Goal: Task Accomplishment & Management: Complete application form

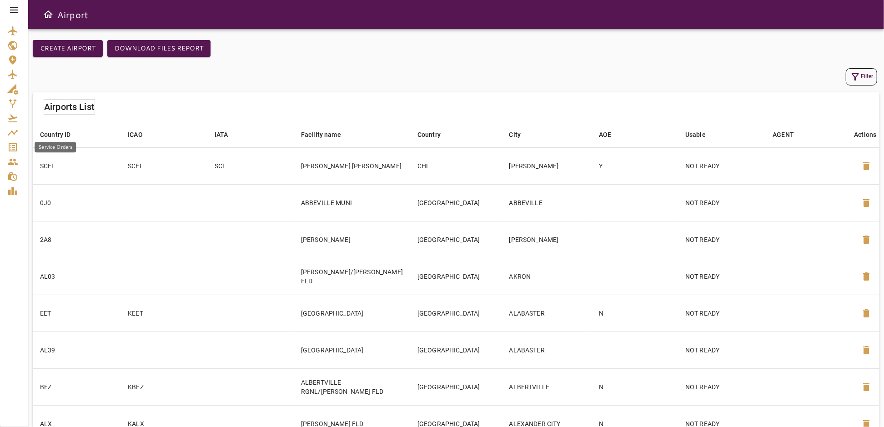
click at [14, 148] on icon "Service Orders" at bounding box center [12, 147] width 11 height 11
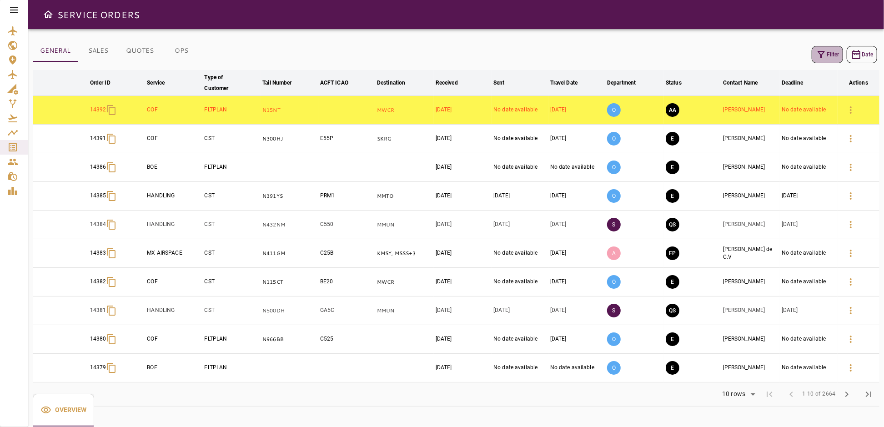
click at [824, 56] on icon "button" at bounding box center [821, 54] width 11 height 11
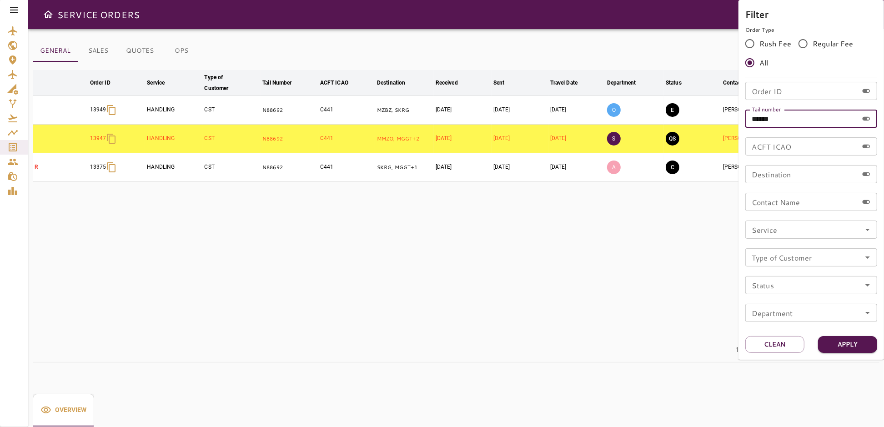
drag, startPoint x: 790, startPoint y: 115, endPoint x: 726, endPoint y: 131, distance: 66.5
click at [726, 131] on div "Filter Order Type Rush Fee Regular Fee All Order ID Order ID Tail number ******…" at bounding box center [442, 213] width 884 height 427
click at [793, 90] on input "Order ID" at bounding box center [801, 91] width 113 height 18
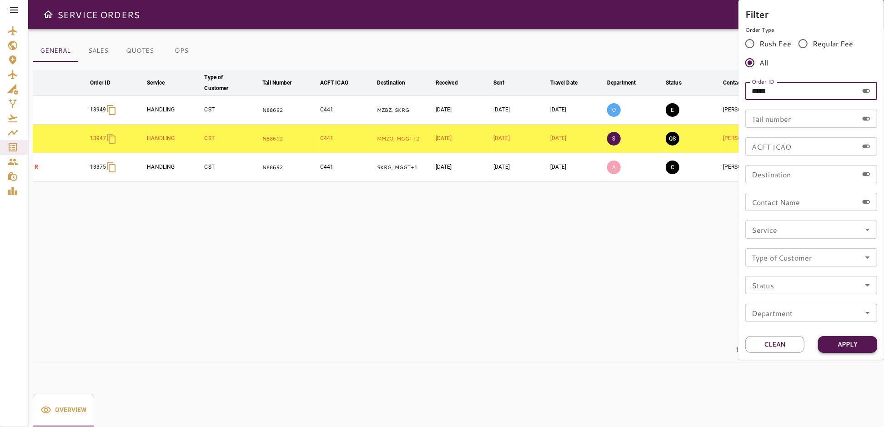
type input "*****"
click at [854, 343] on button "Apply" at bounding box center [847, 344] width 59 height 17
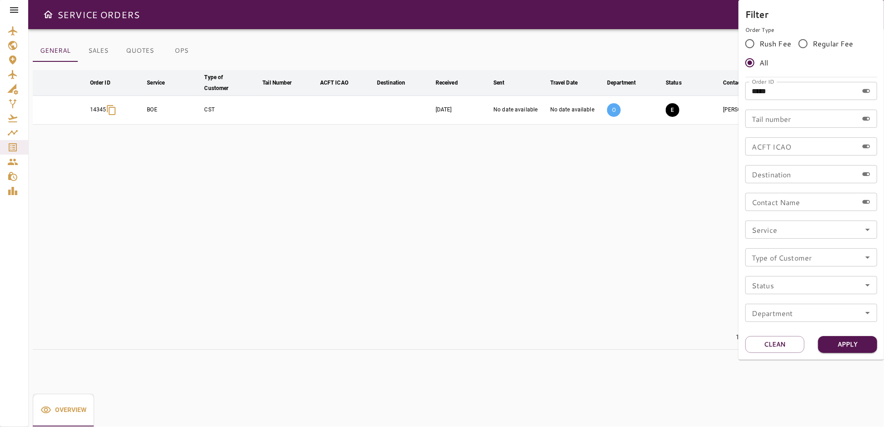
click at [456, 218] on div at bounding box center [442, 213] width 884 height 427
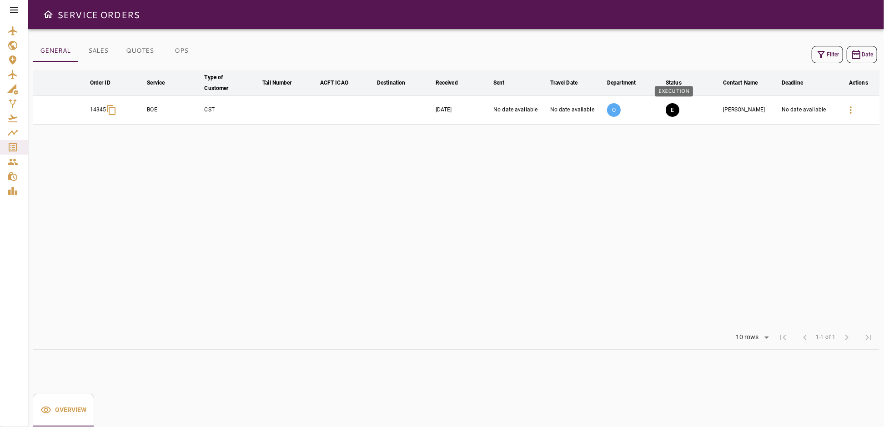
click at [676, 110] on button "E" at bounding box center [673, 110] width 14 height 14
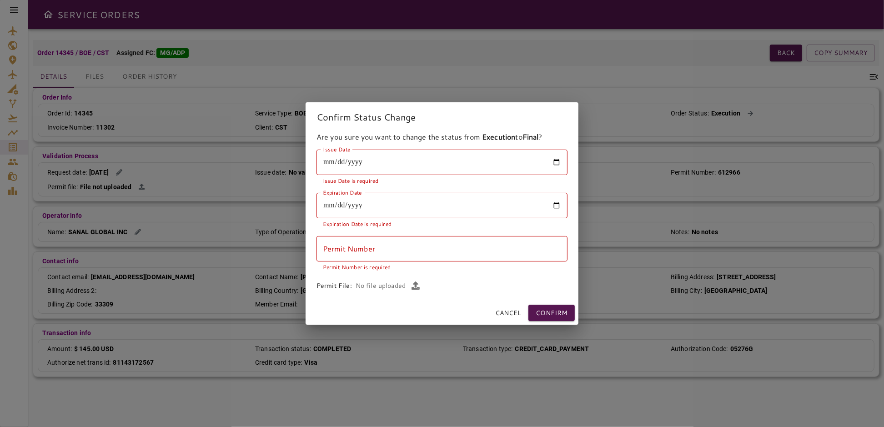
click at [555, 162] on input "Issue Date" at bounding box center [441, 162] width 251 height 25
type input "**********"
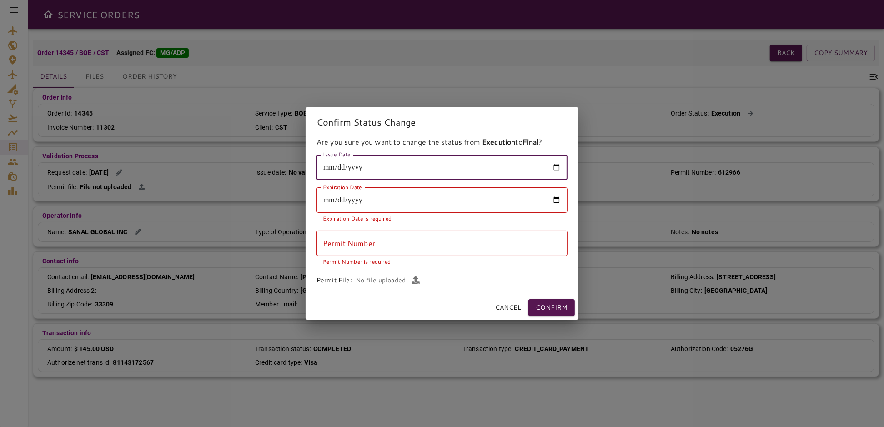
click at [557, 200] on input "Expiration Date" at bounding box center [441, 199] width 251 height 25
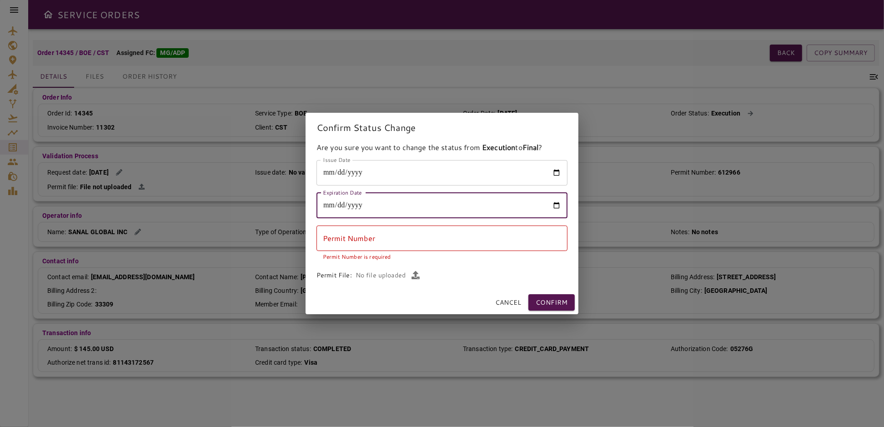
type input "**********"
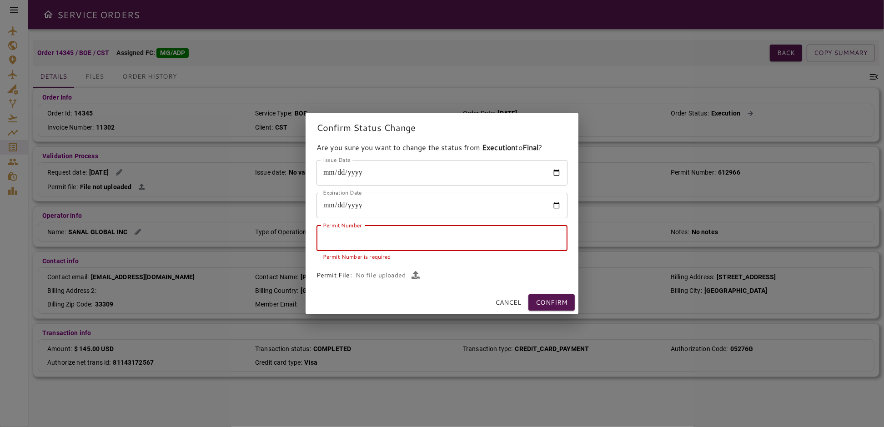
click at [377, 243] on input "Permit Number" at bounding box center [441, 238] width 251 height 25
paste input "******"
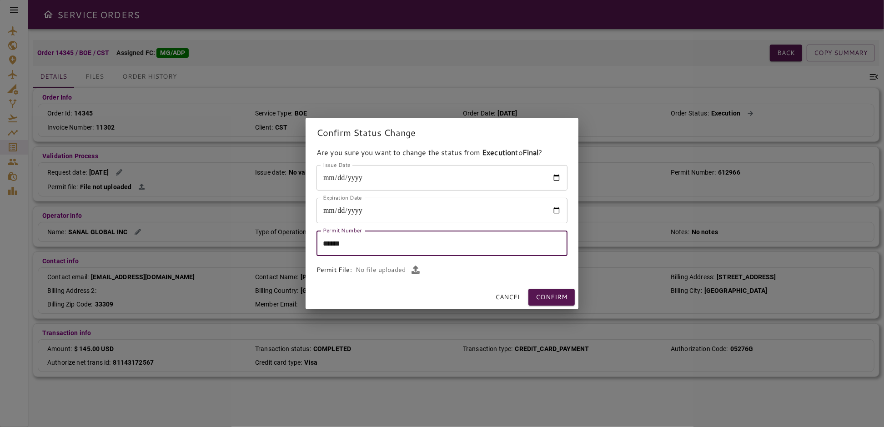
type input "******"
click at [413, 270] on icon "button" at bounding box center [416, 270] width 8 height 8
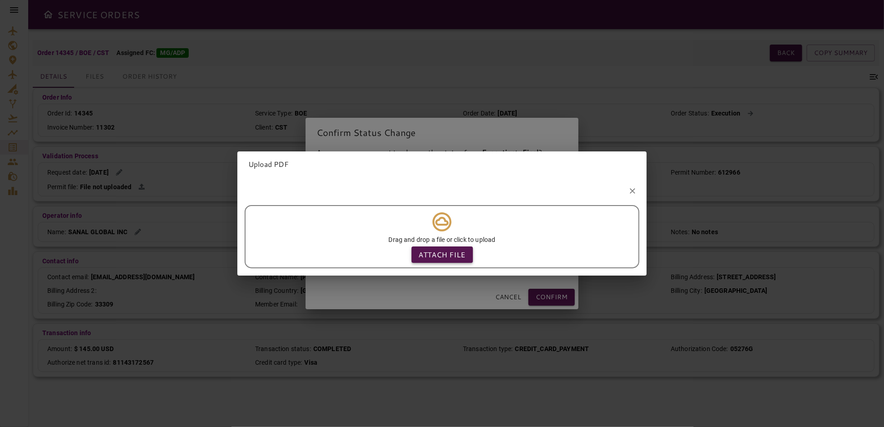
click at [432, 249] on p "Attach file" at bounding box center [442, 254] width 47 height 11
click at [0, 0] on input "Attach file" at bounding box center [0, 0] width 0 height 0
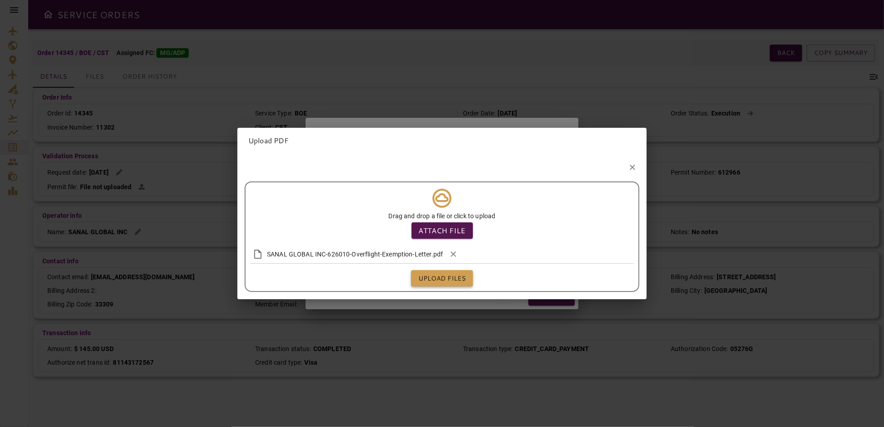
click at [447, 276] on button "Upload files" at bounding box center [442, 278] width 62 height 17
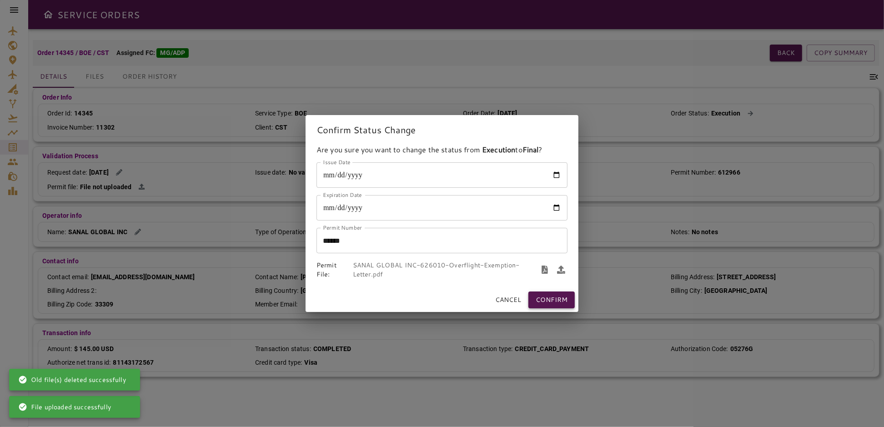
click at [558, 298] on button "Confirm" at bounding box center [551, 299] width 46 height 17
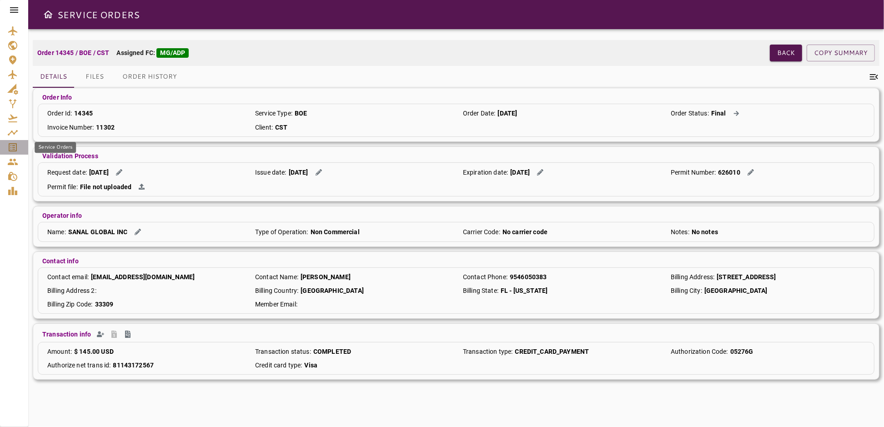
click at [15, 149] on icon "Service Orders" at bounding box center [12, 147] width 11 height 11
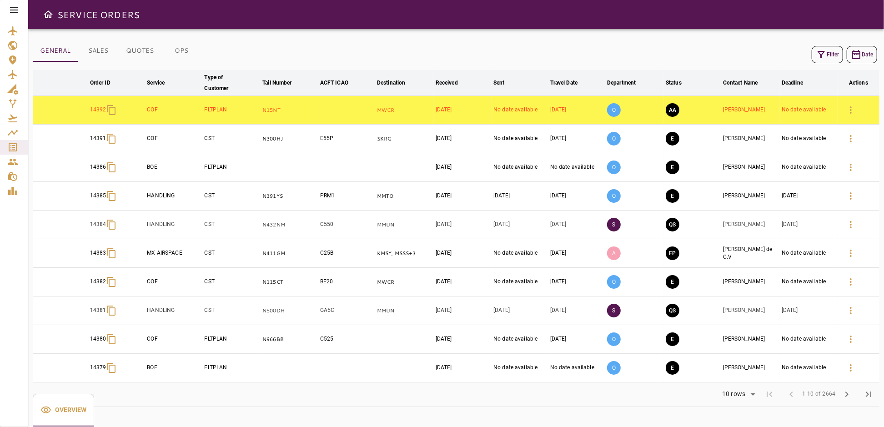
click at [831, 55] on button "Filter" at bounding box center [827, 54] width 31 height 17
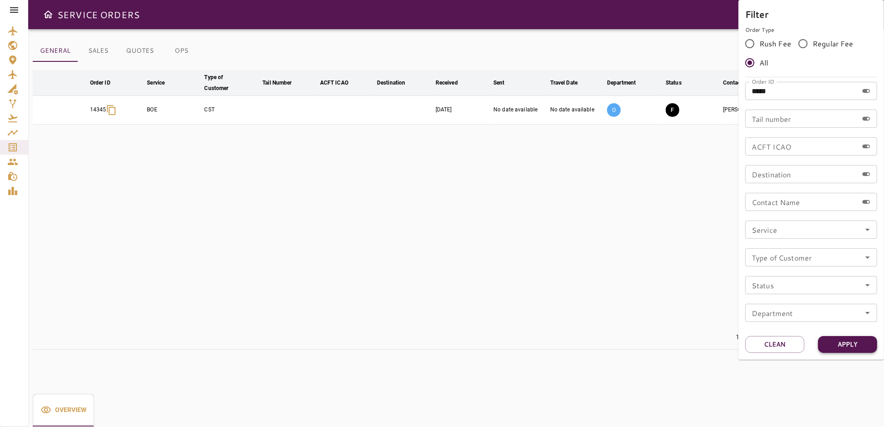
click at [857, 346] on button "Apply" at bounding box center [847, 344] width 59 height 17
click at [680, 288] on div at bounding box center [442, 213] width 884 height 427
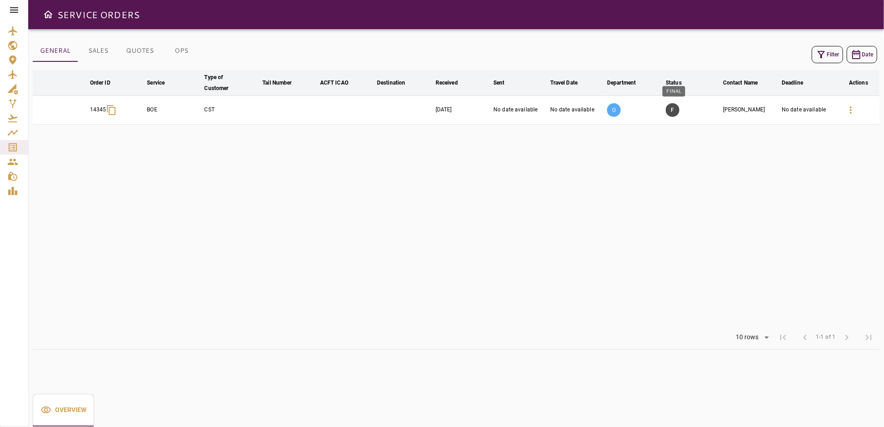
click at [670, 111] on button "F" at bounding box center [673, 110] width 14 height 14
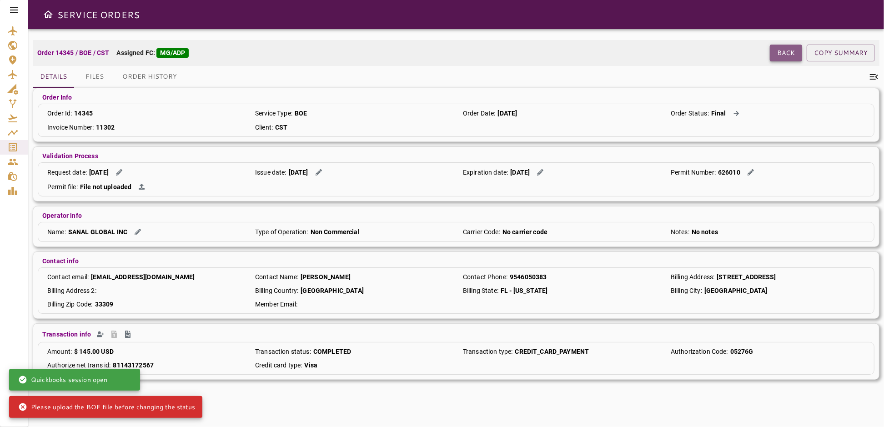
click at [791, 55] on button "Back" at bounding box center [786, 53] width 32 height 17
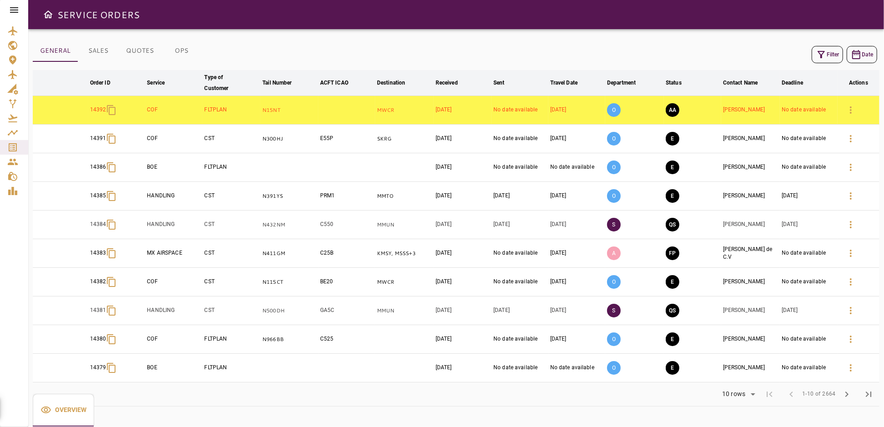
click at [815, 55] on button "Filter" at bounding box center [827, 54] width 31 height 17
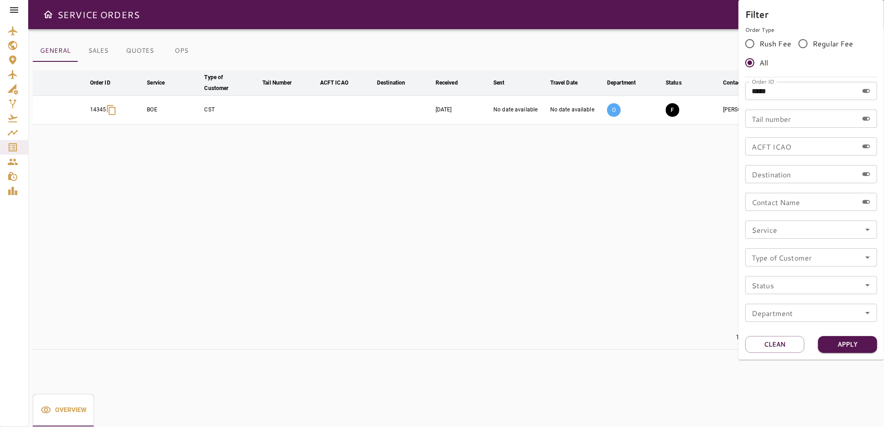
click at [601, 166] on div at bounding box center [442, 213] width 884 height 427
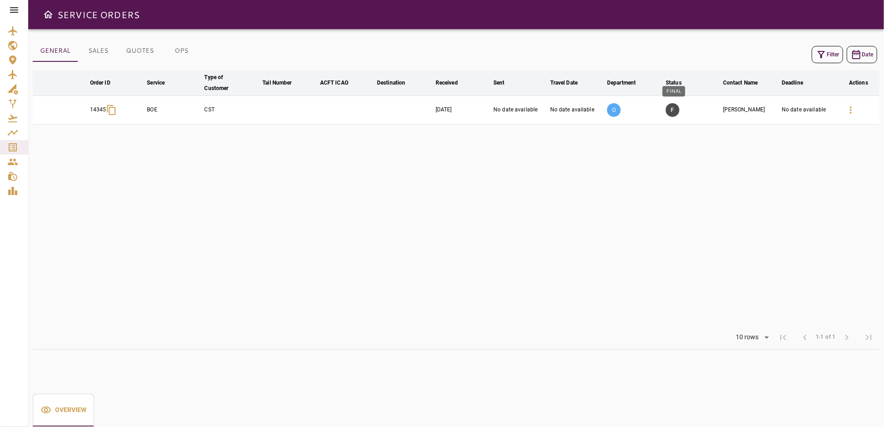
click at [671, 108] on button "F" at bounding box center [673, 110] width 14 height 14
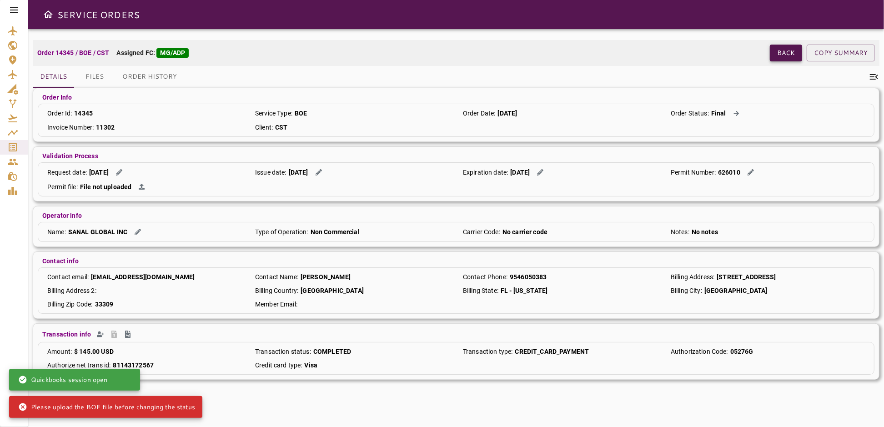
click at [787, 55] on button "Back" at bounding box center [786, 53] width 32 height 17
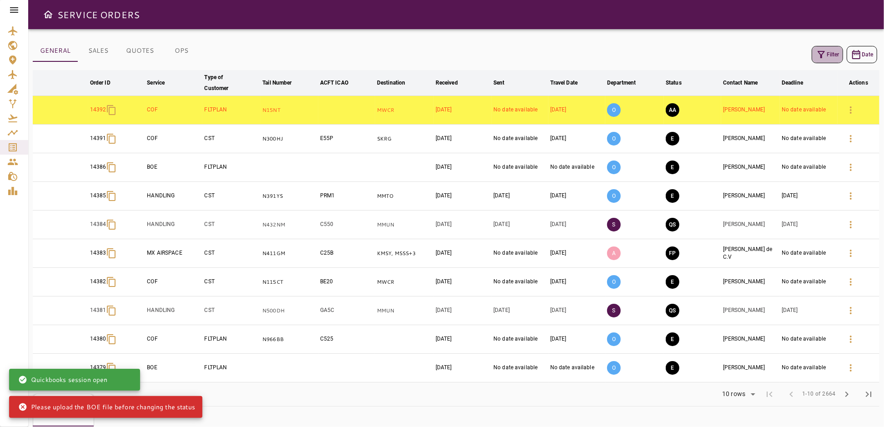
click at [828, 55] on button "Filter" at bounding box center [827, 54] width 31 height 17
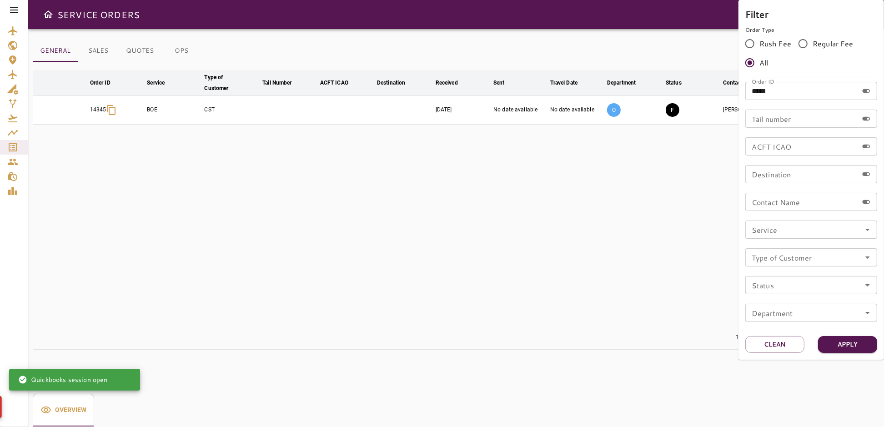
click at [610, 187] on div at bounding box center [442, 213] width 884 height 427
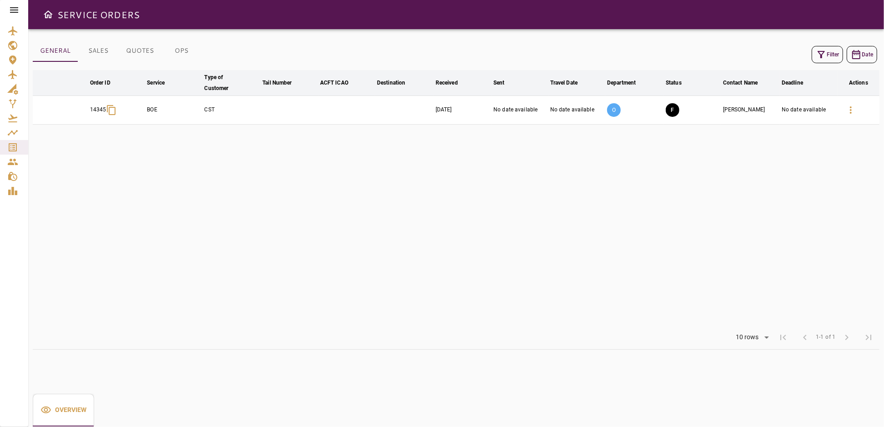
click at [615, 109] on p "O" at bounding box center [614, 110] width 14 height 14
click at [613, 109] on p "O" at bounding box center [614, 110] width 14 height 14
click at [614, 109] on p "O" at bounding box center [614, 110] width 14 height 14
click at [853, 110] on icon "button" at bounding box center [850, 110] width 11 height 11
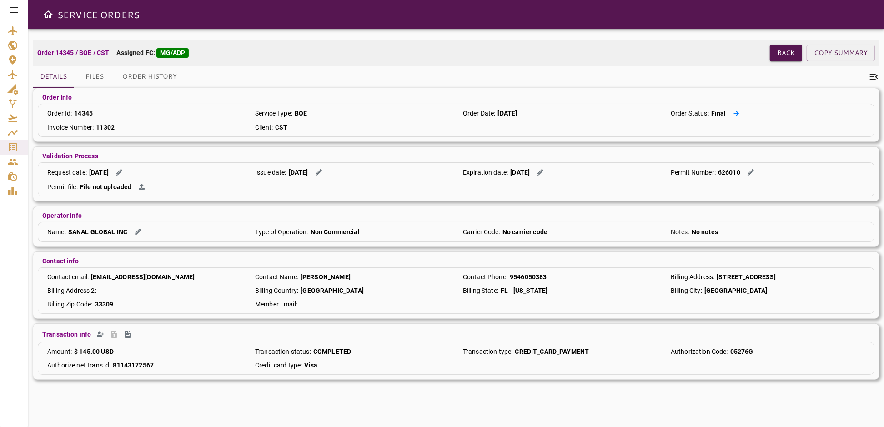
click at [735, 112] on icon at bounding box center [736, 114] width 6 height 6
click at [92, 74] on button "Files" at bounding box center [94, 77] width 41 height 22
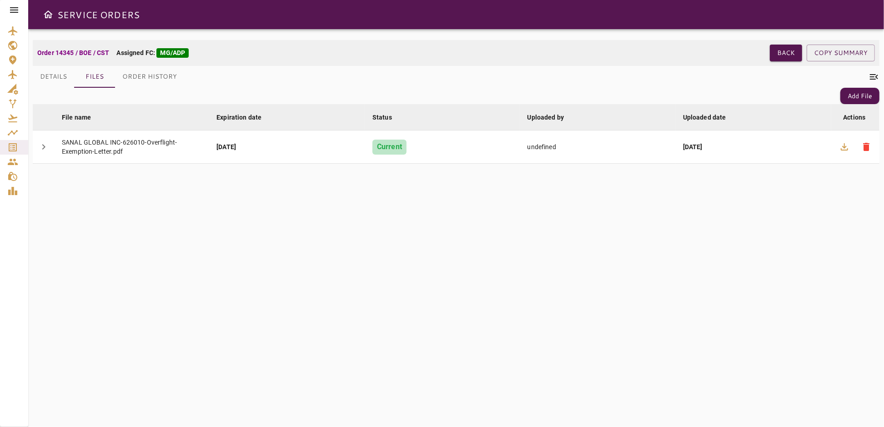
click at [56, 80] on button "Details" at bounding box center [53, 77] width 41 height 22
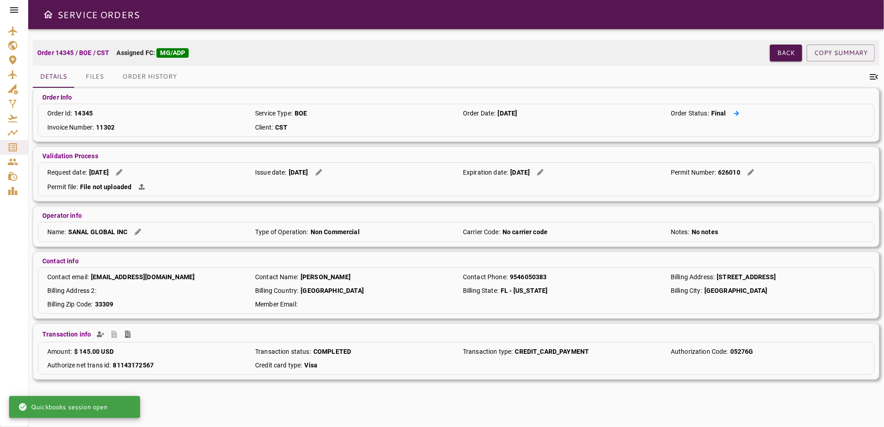
click at [737, 111] on icon at bounding box center [736, 114] width 6 height 6
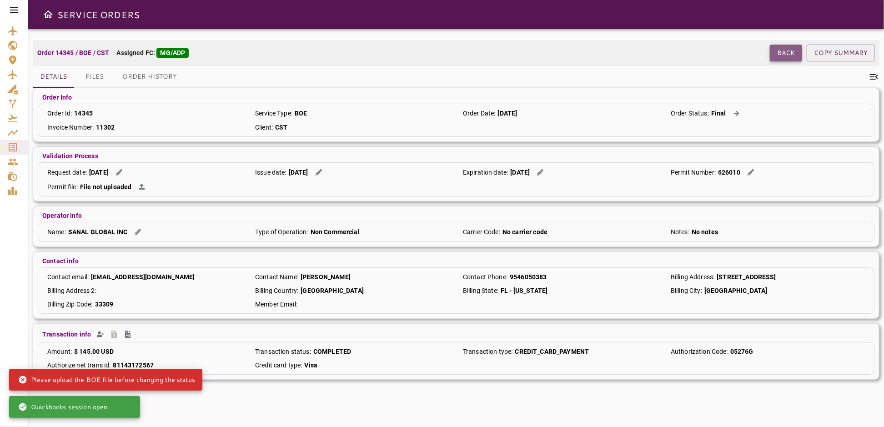
click at [781, 52] on button "Back" at bounding box center [786, 53] width 32 height 17
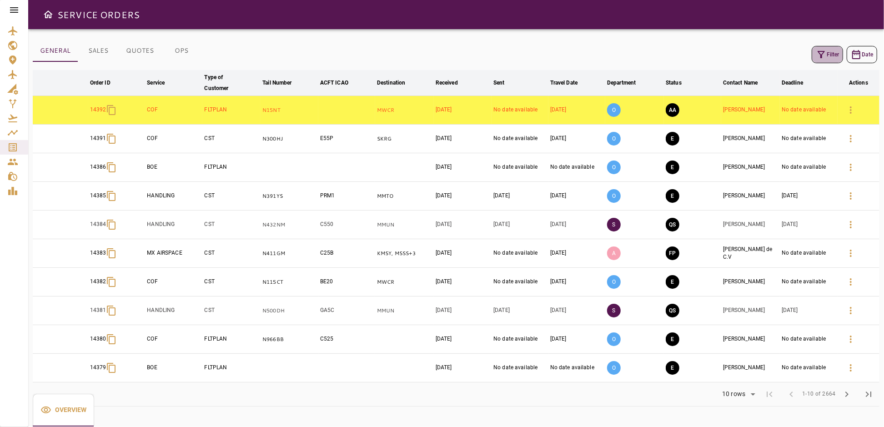
click at [824, 51] on icon "button" at bounding box center [821, 54] width 7 height 7
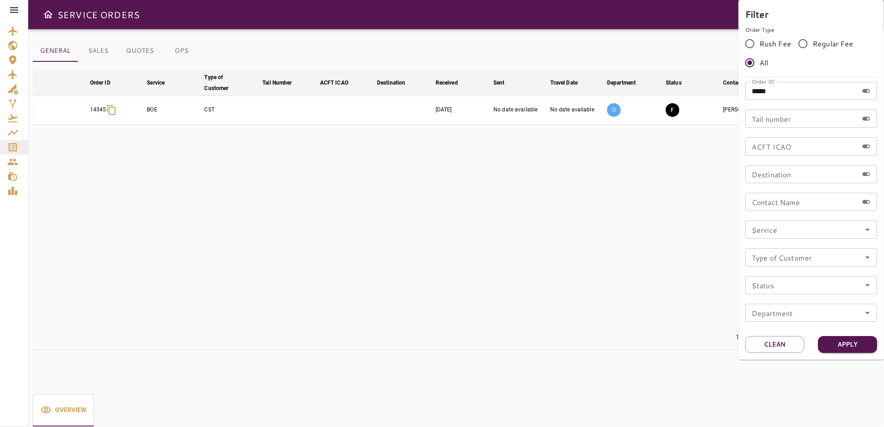
click at [625, 146] on div at bounding box center [442, 213] width 884 height 427
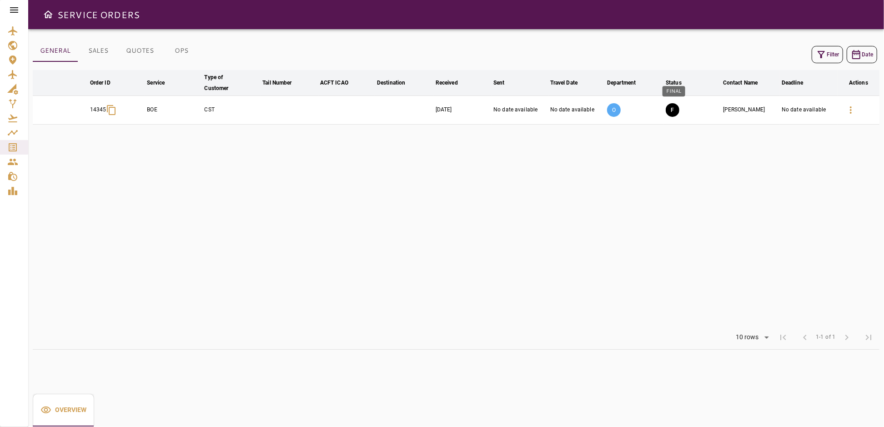
click at [674, 109] on button "F" at bounding box center [673, 110] width 14 height 14
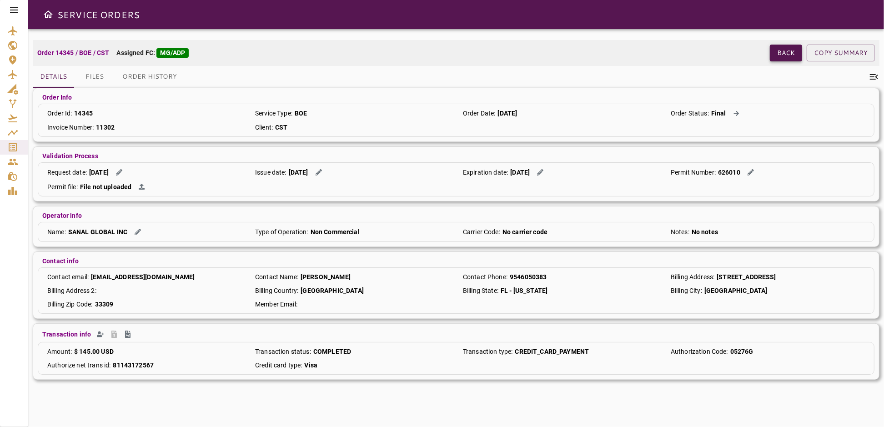
click at [780, 55] on button "Back" at bounding box center [786, 53] width 32 height 17
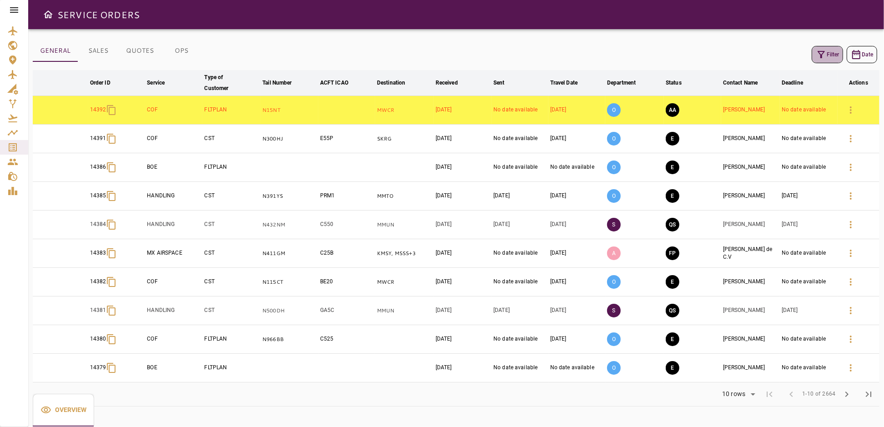
click at [829, 56] on button "Filter" at bounding box center [827, 54] width 31 height 17
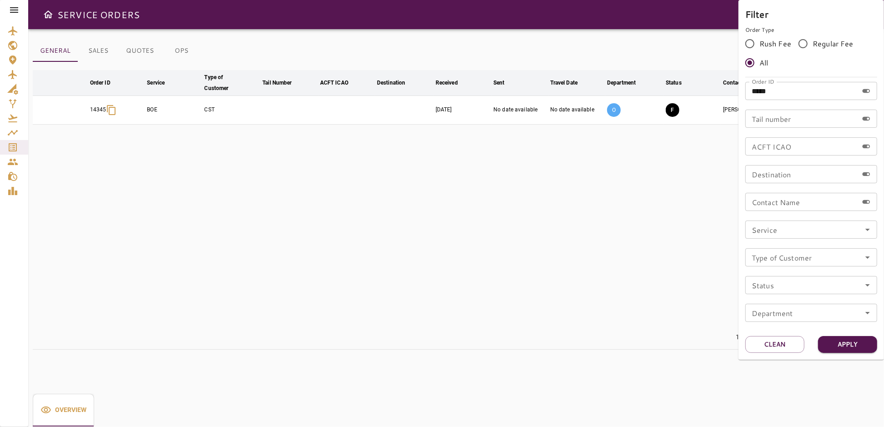
drag, startPoint x: 538, startPoint y: 238, endPoint x: 544, endPoint y: 233, distance: 7.7
click at [538, 239] on div at bounding box center [442, 213] width 884 height 427
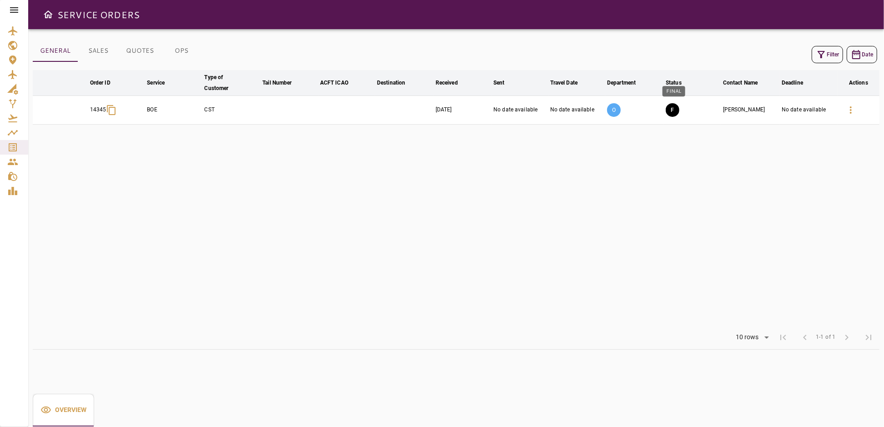
click at [673, 110] on button "F" at bounding box center [673, 110] width 14 height 14
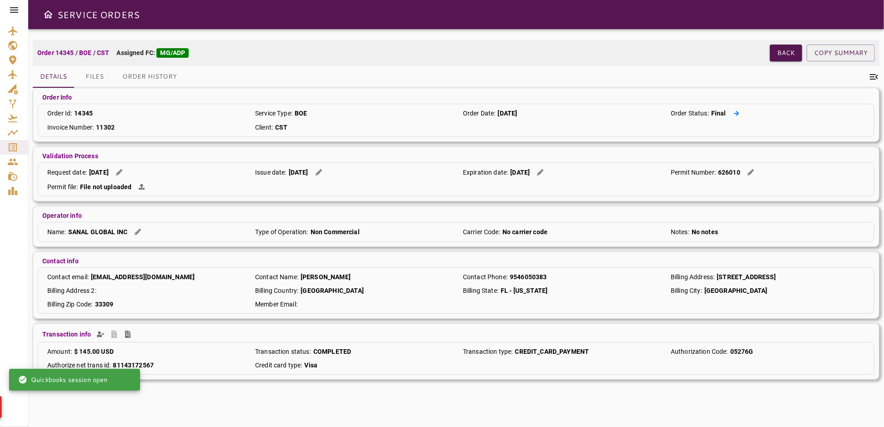
click at [734, 113] on icon at bounding box center [736, 113] width 5 height 5
click at [736, 113] on icon at bounding box center [736, 113] width 5 height 5
click at [98, 79] on button "Files" at bounding box center [94, 77] width 41 height 22
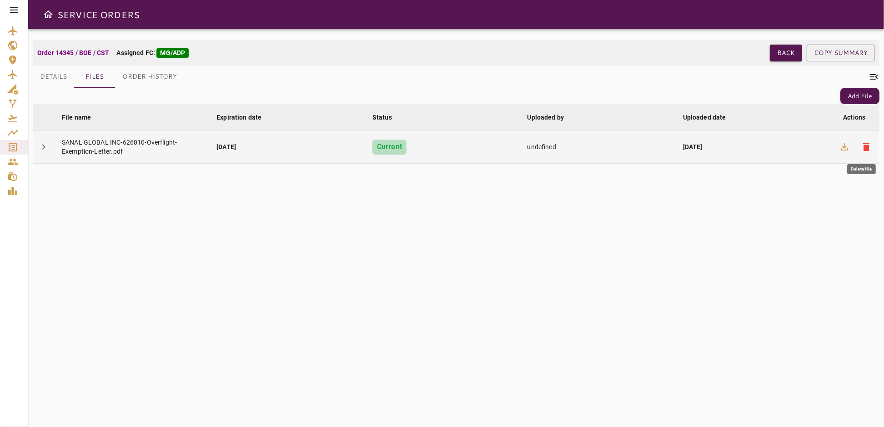
click at [867, 144] on span "delete" at bounding box center [866, 146] width 11 height 11
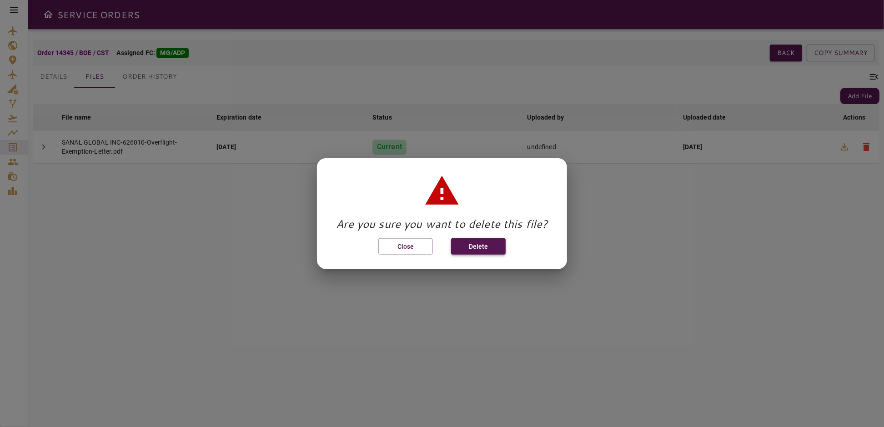
click at [485, 244] on button "Delete" at bounding box center [478, 246] width 55 height 17
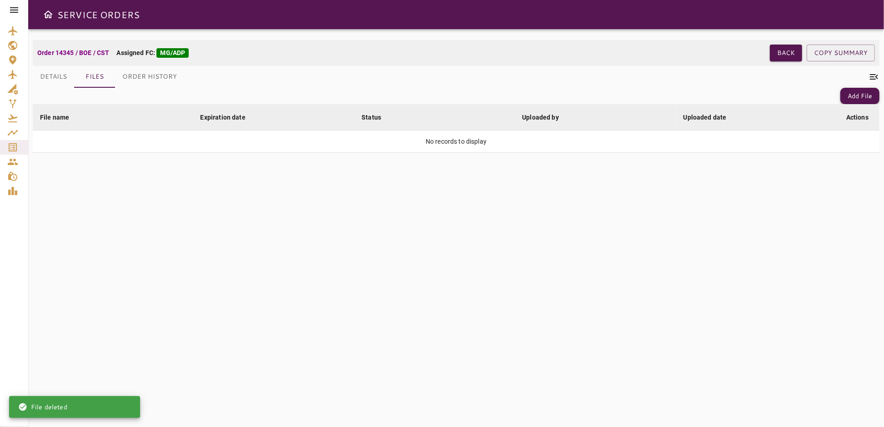
click at [848, 96] on button "Add File" at bounding box center [859, 96] width 39 height 17
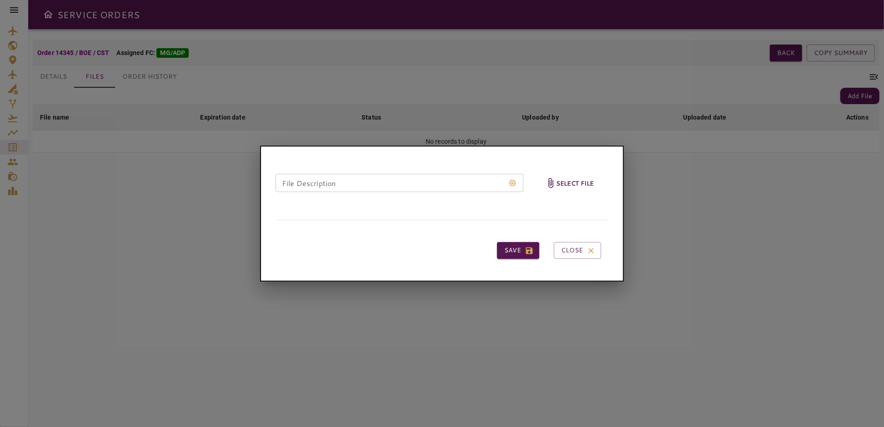
click at [574, 180] on h6 "Select file" at bounding box center [575, 183] width 38 height 10
click at [0, 0] on input "Select file" at bounding box center [0, 0] width 0 height 0
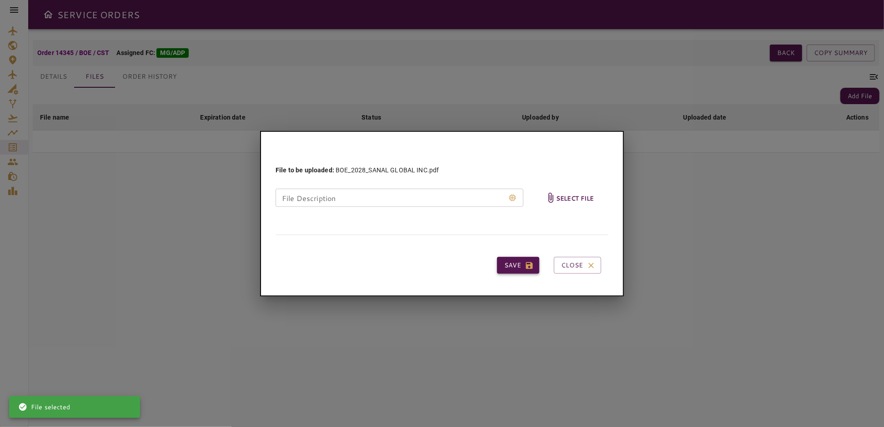
click at [516, 265] on button "Save" at bounding box center [518, 265] width 42 height 17
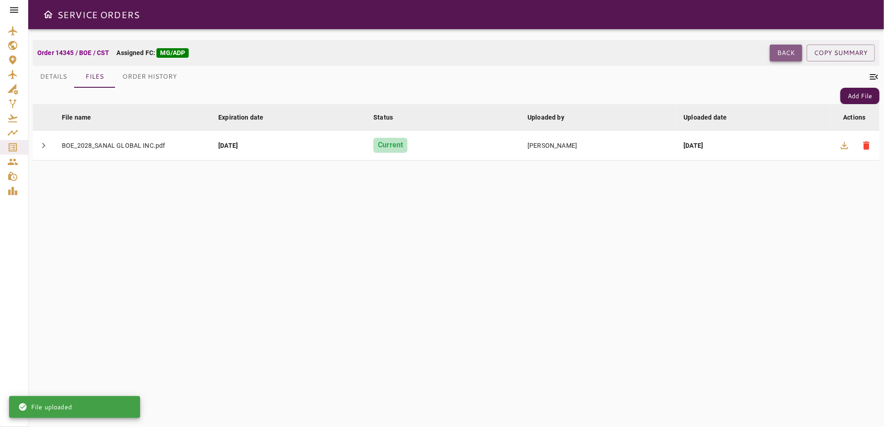
click at [774, 55] on button "Back" at bounding box center [786, 53] width 32 height 17
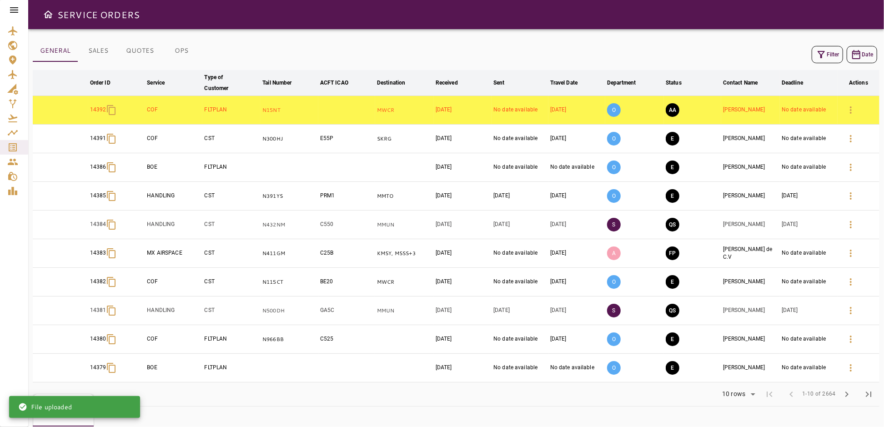
click at [833, 59] on button "Filter" at bounding box center [827, 54] width 31 height 17
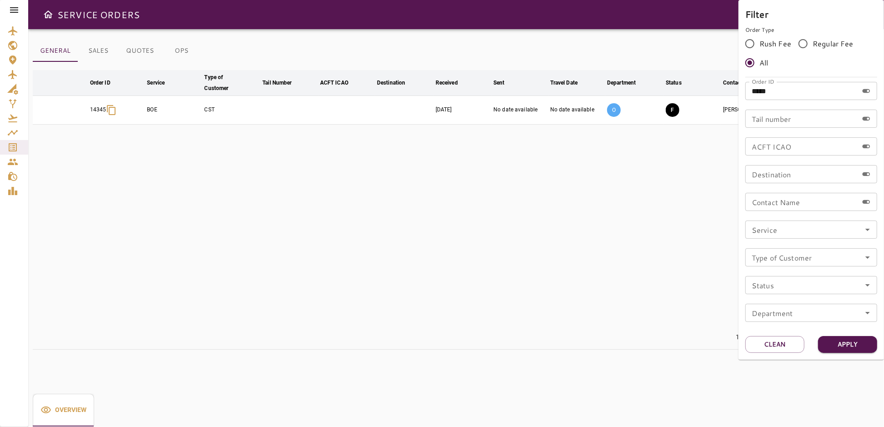
click at [698, 174] on div at bounding box center [442, 213] width 884 height 427
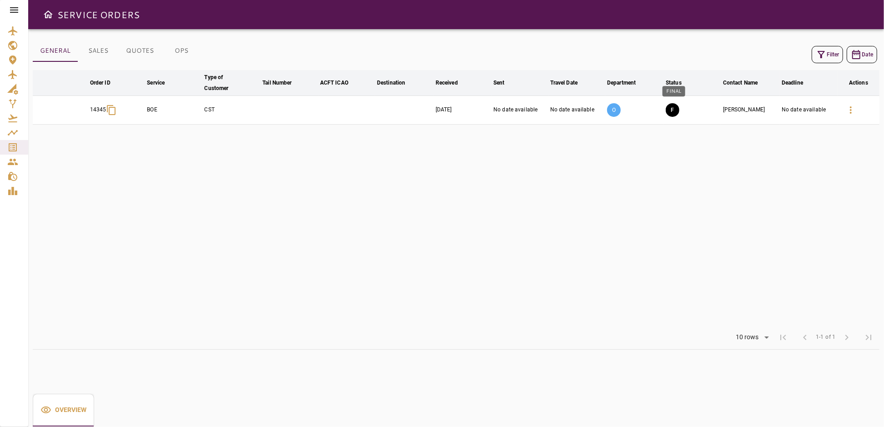
click at [670, 108] on button "F" at bounding box center [673, 110] width 14 height 14
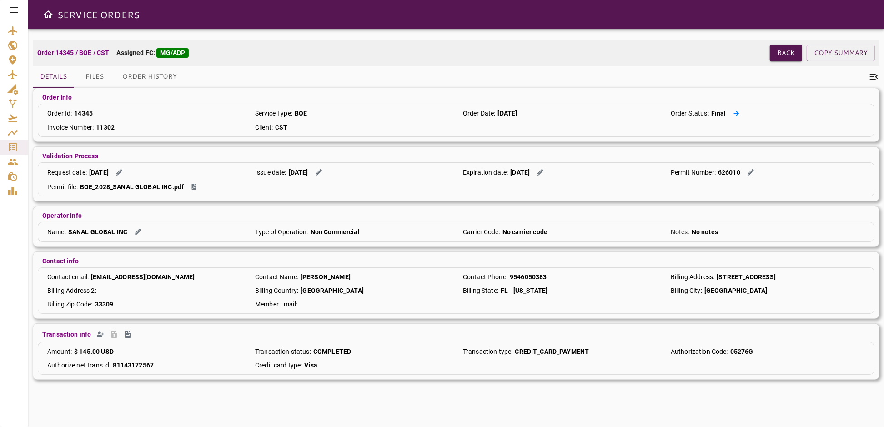
click at [736, 111] on icon at bounding box center [736, 113] width 5 height 5
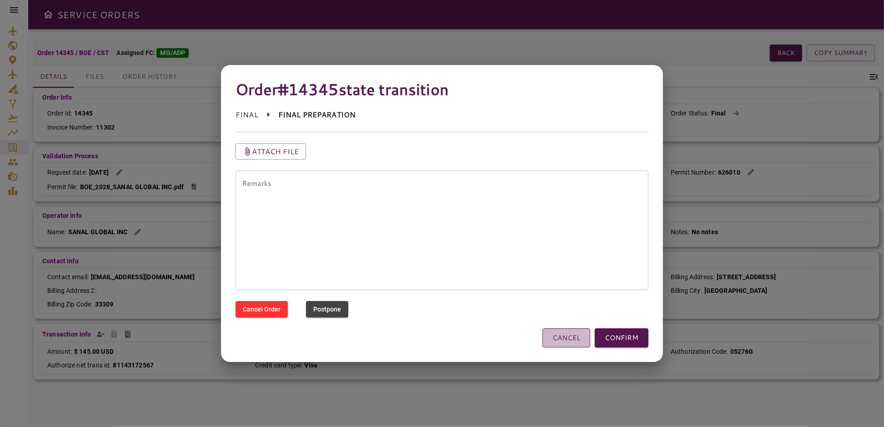
click at [570, 343] on button "CANCEL" at bounding box center [566, 337] width 48 height 19
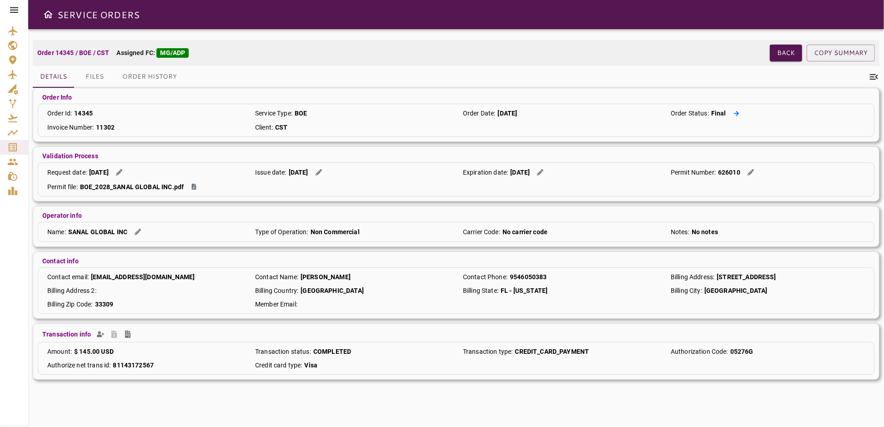
click at [733, 113] on icon at bounding box center [736, 114] width 6 height 6
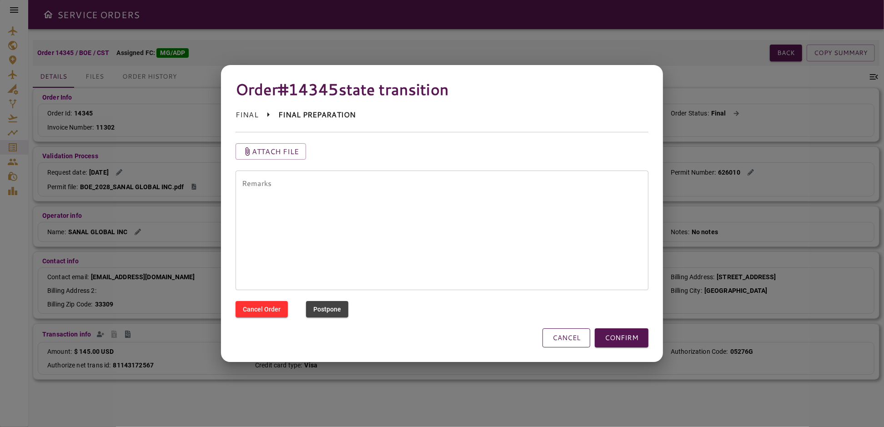
click at [551, 342] on button "CANCEL" at bounding box center [566, 337] width 48 height 19
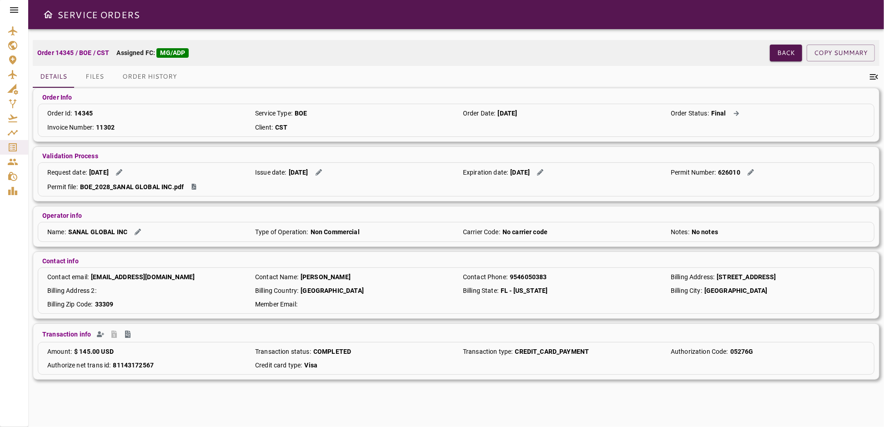
click at [94, 75] on button "Files" at bounding box center [94, 77] width 41 height 22
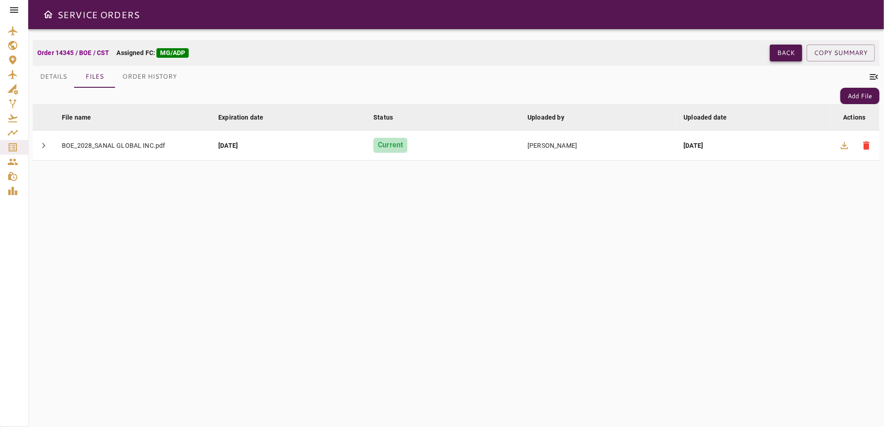
click at [783, 50] on button "Back" at bounding box center [786, 53] width 32 height 17
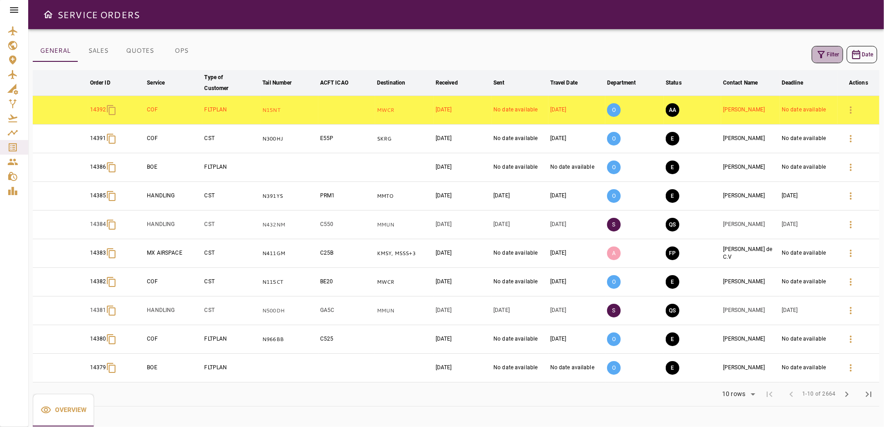
click at [824, 49] on icon "button" at bounding box center [821, 54] width 11 height 11
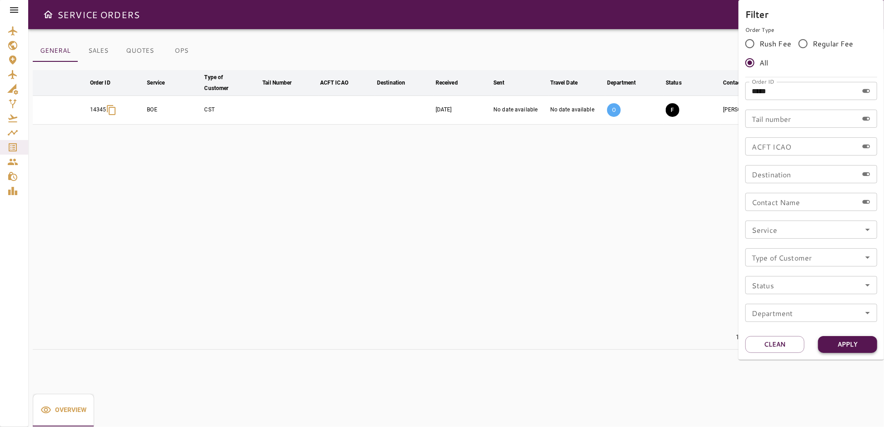
click at [858, 342] on button "Apply" at bounding box center [847, 344] width 59 height 17
click at [424, 124] on div at bounding box center [442, 213] width 884 height 427
